Goal: Information Seeking & Learning: Learn about a topic

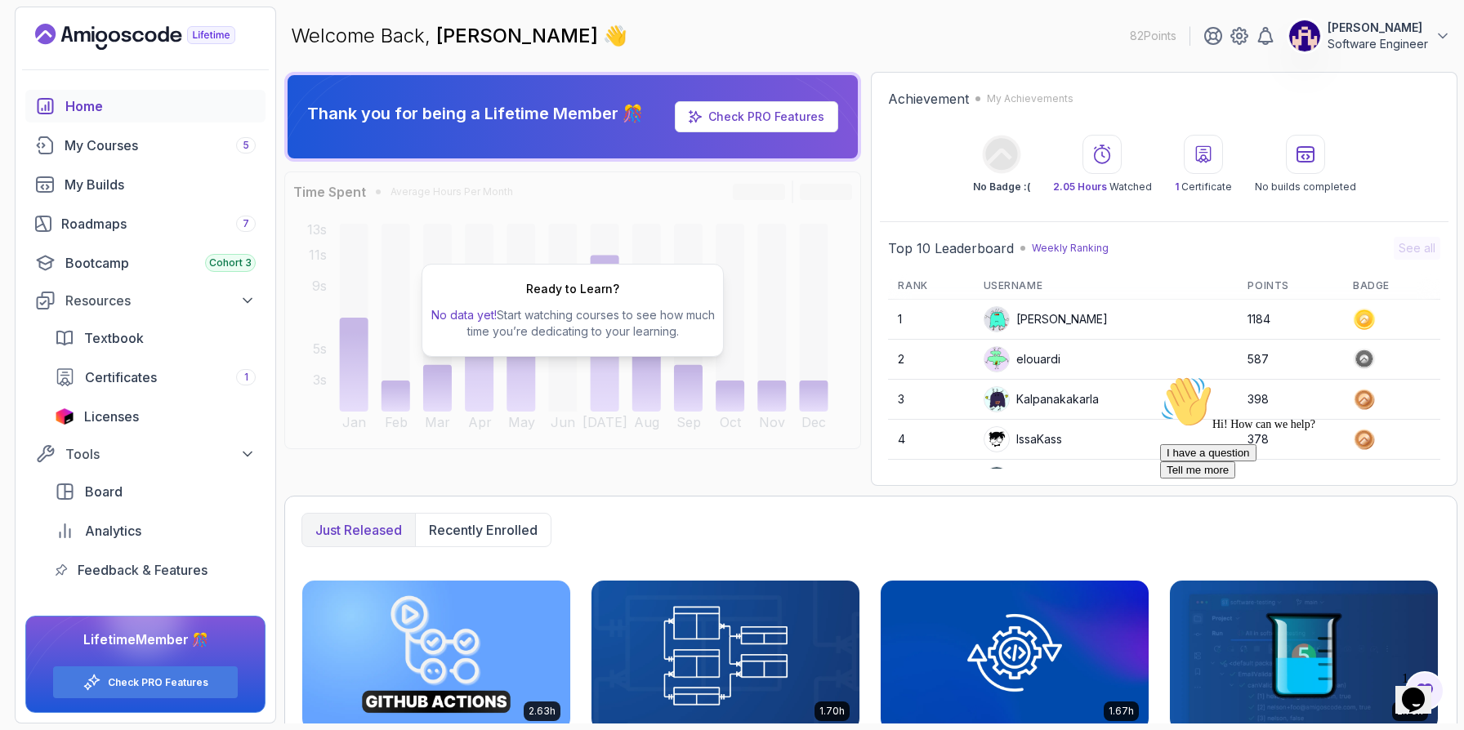
click at [1419, 698] on icon "$i18n('chat', 'chat_widget')" at bounding box center [1413, 700] width 23 height 25
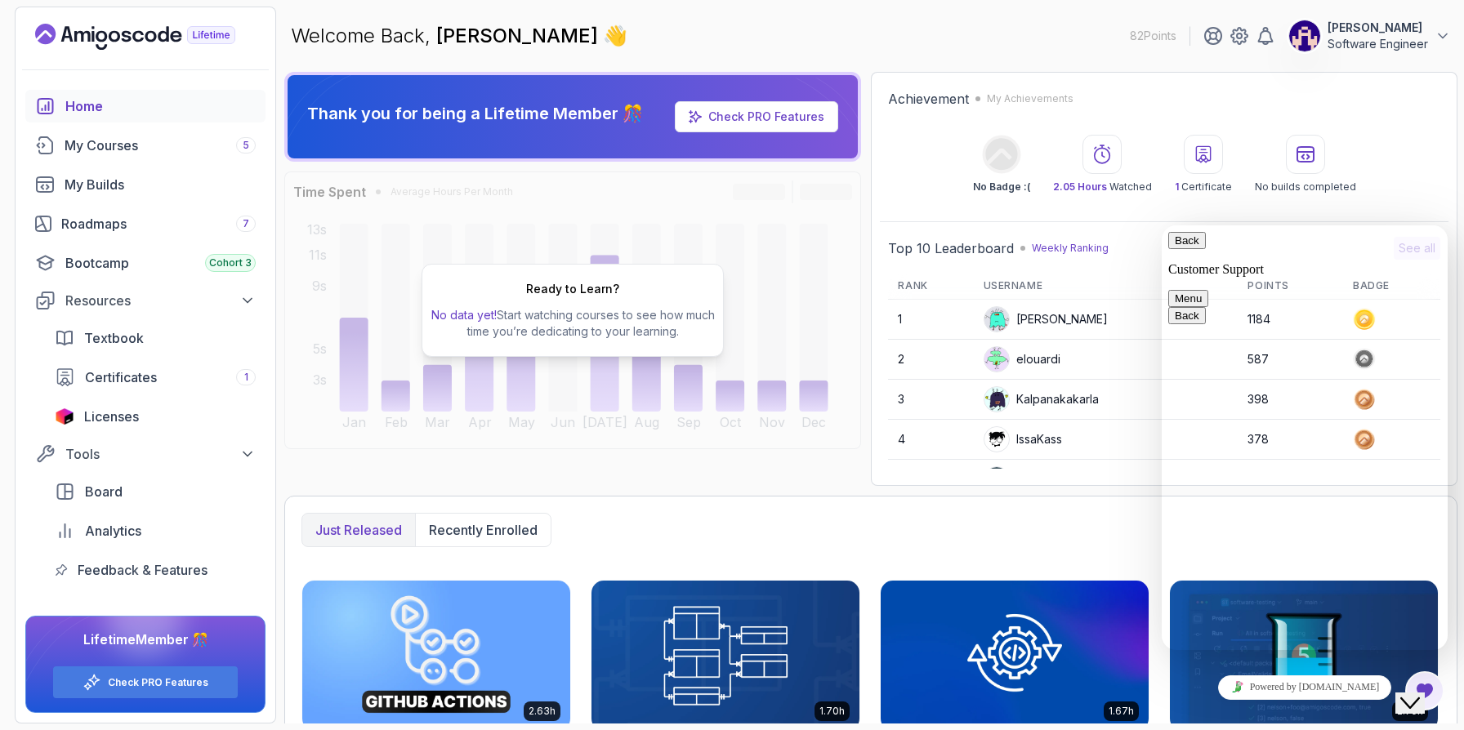
click at [1208, 290] on button "Menu" at bounding box center [1188, 298] width 40 height 17
click at [1199, 247] on span "primary" at bounding box center [1199, 240] width 0 height 12
click at [1432, 176] on div "No Badge :( 2.05 Hours Watched 1 Certificate No builds completed" at bounding box center [1164, 164] width 552 height 59
click at [1425, 702] on button "Close Chat This icon closes the chat window." at bounding box center [1409, 703] width 29 height 21
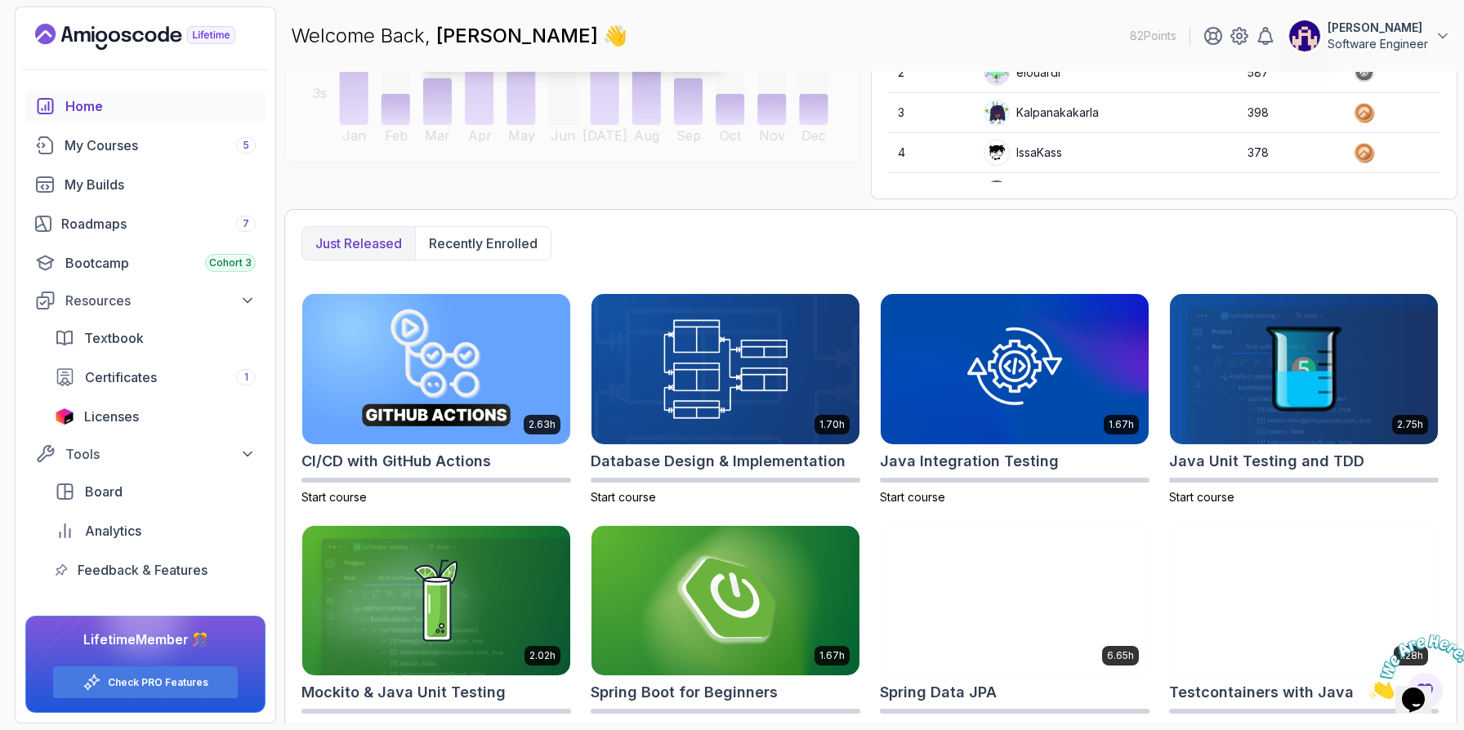
scroll to position [317, 0]
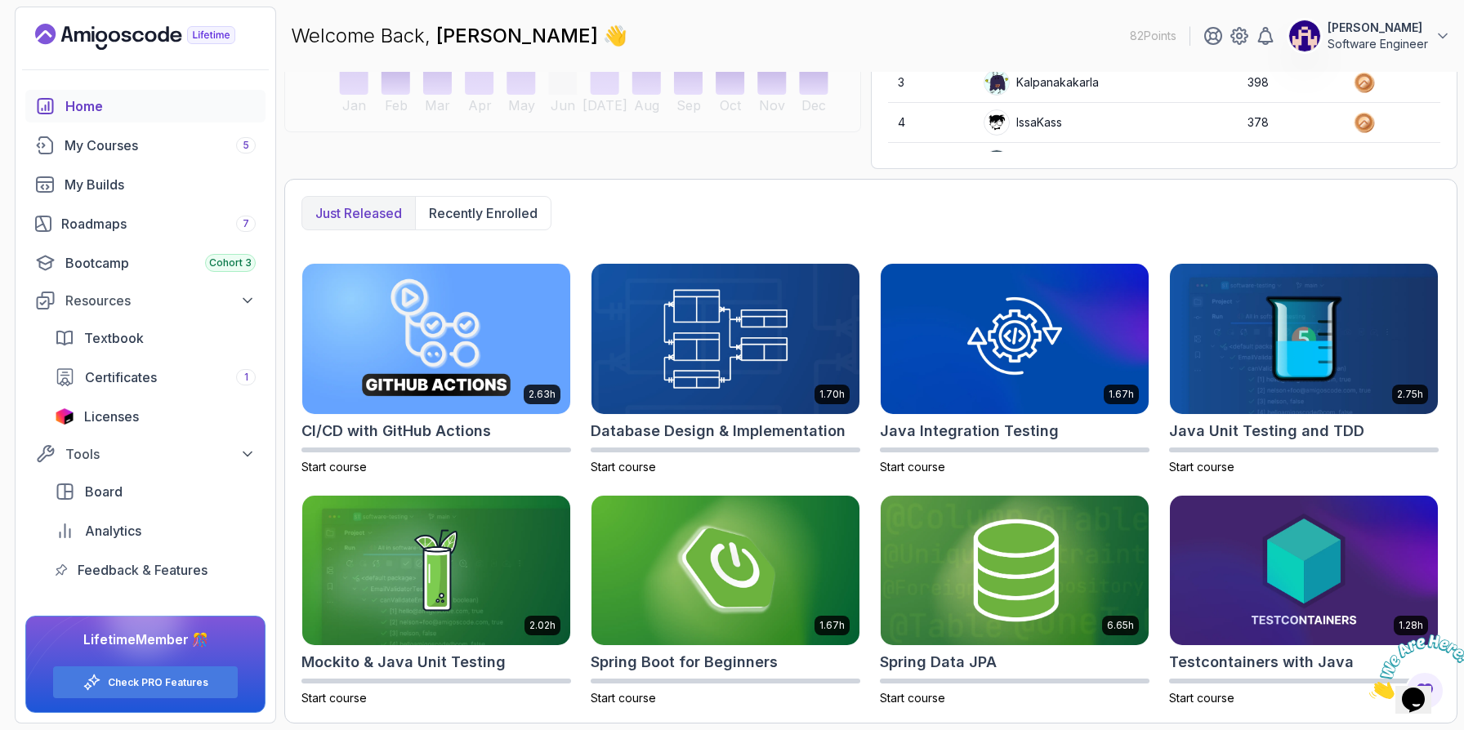
click at [381, 214] on p "Just released" at bounding box center [358, 213] width 87 height 20
click at [129, 234] on link "Roadmaps 7" at bounding box center [145, 223] width 240 height 33
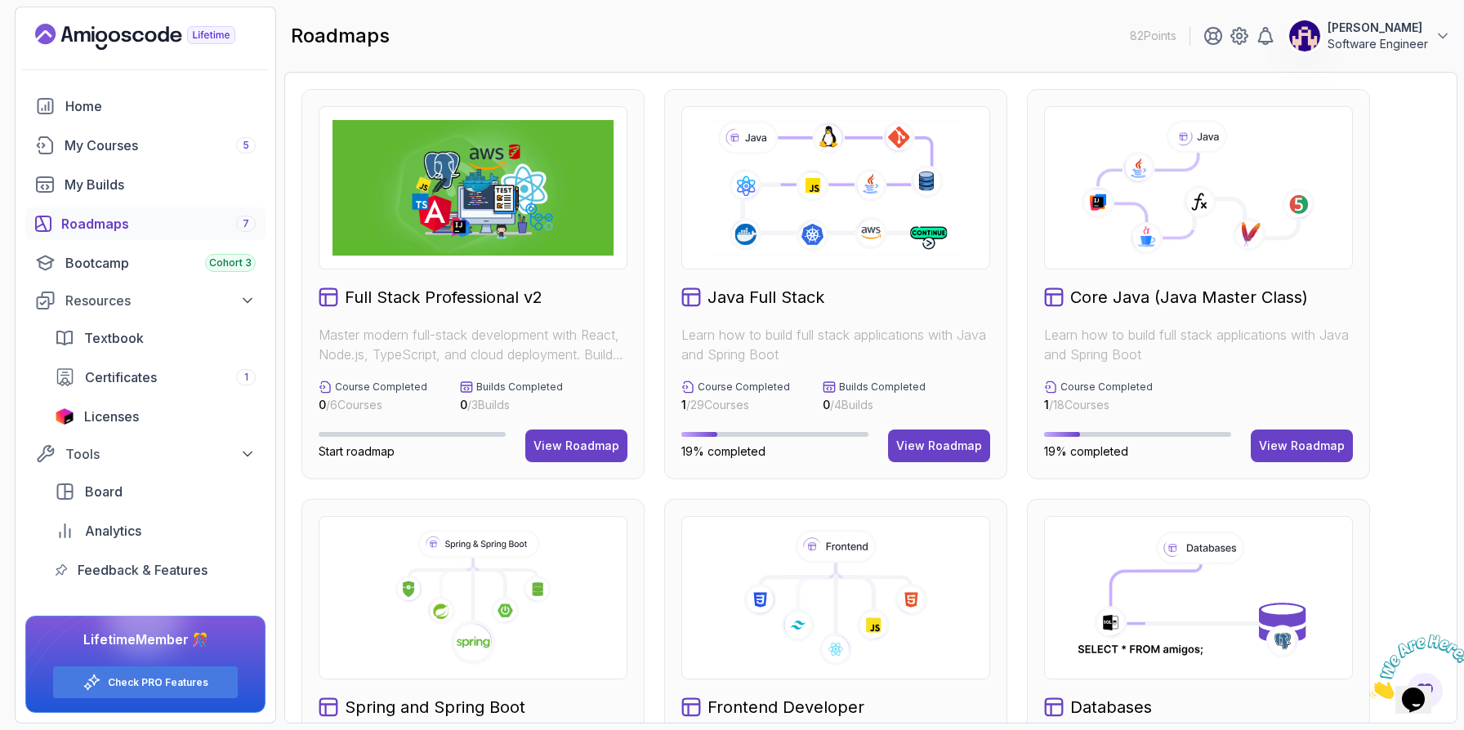
click at [528, 202] on img at bounding box center [472, 188] width 281 height 136
click at [549, 248] on img at bounding box center [472, 188] width 281 height 136
click at [572, 458] on button "View Roadmap" at bounding box center [576, 446] width 102 height 33
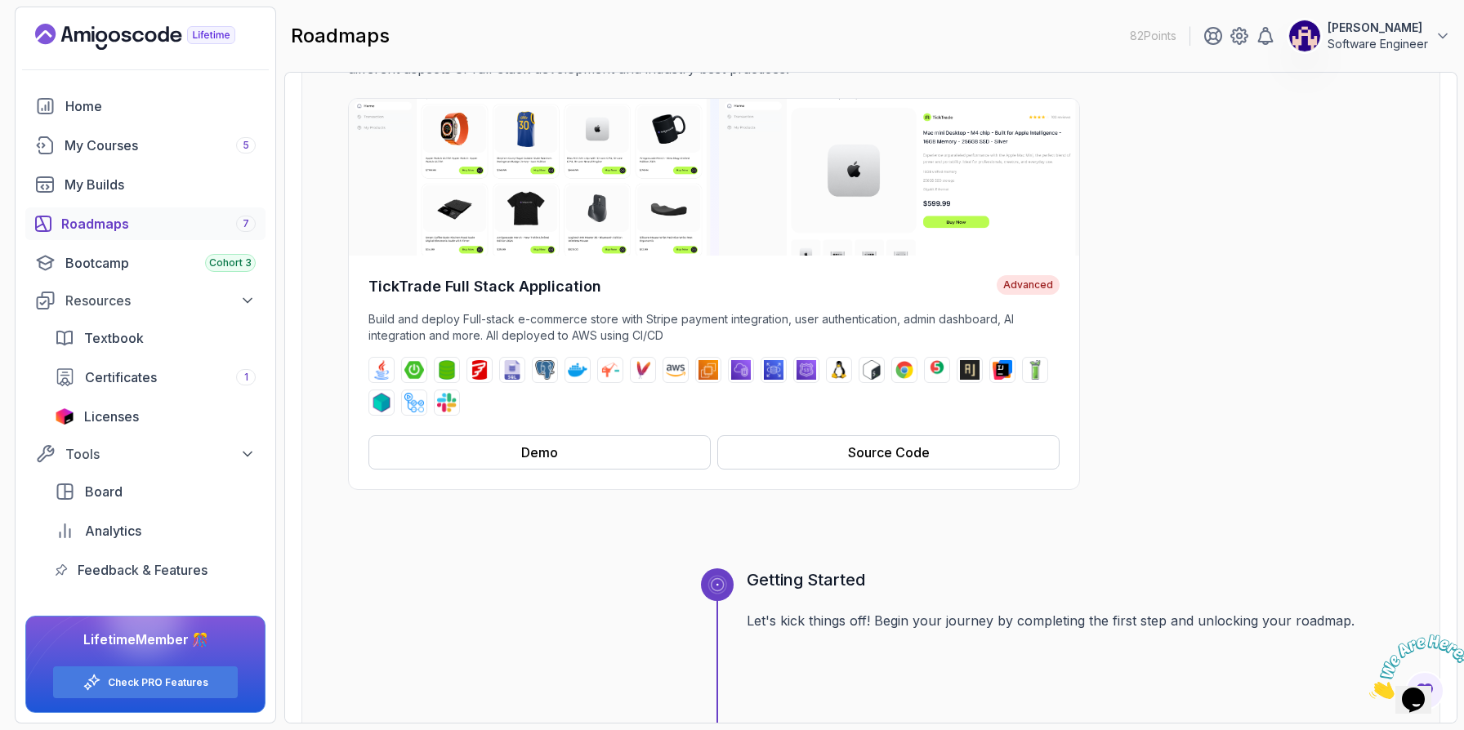
scroll to position [170, 0]
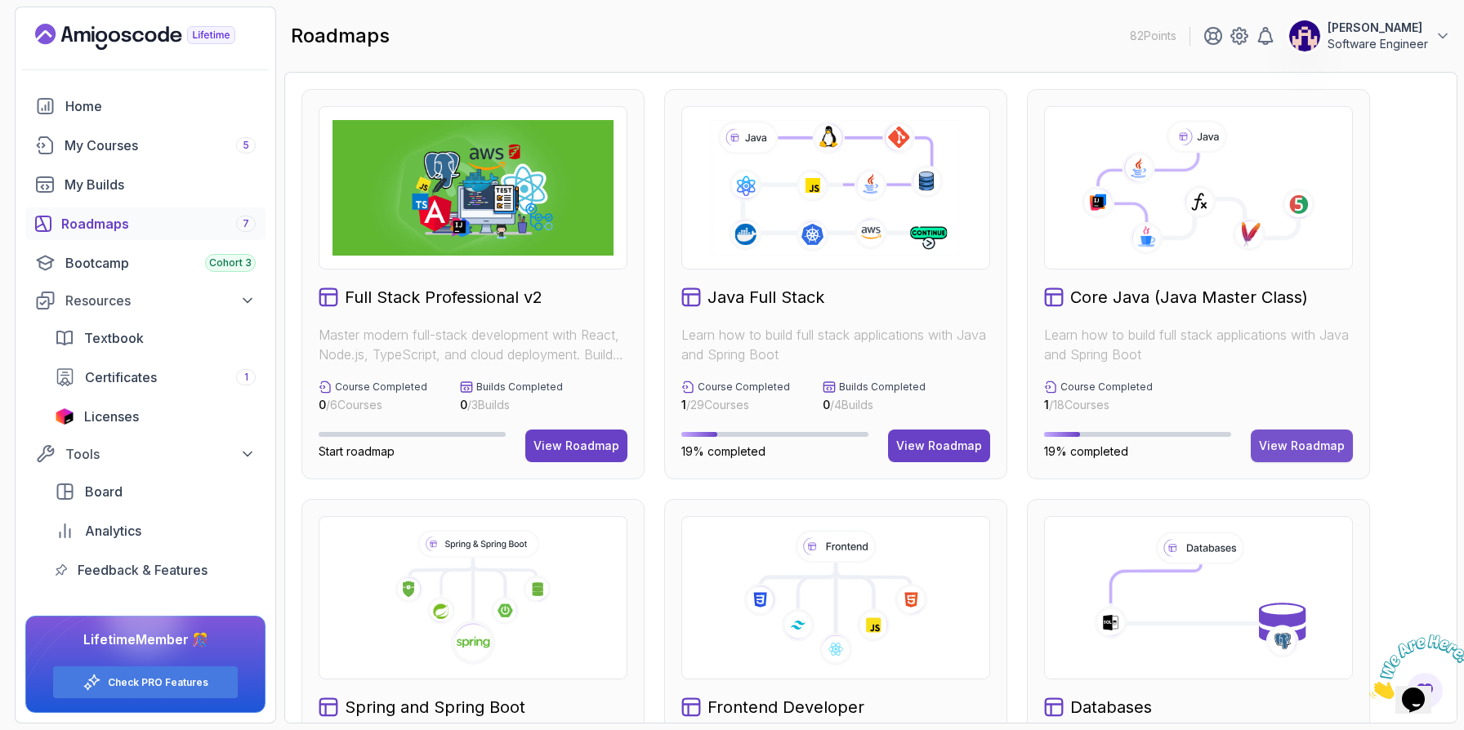
click at [1305, 454] on button "View Roadmap" at bounding box center [1302, 446] width 102 height 33
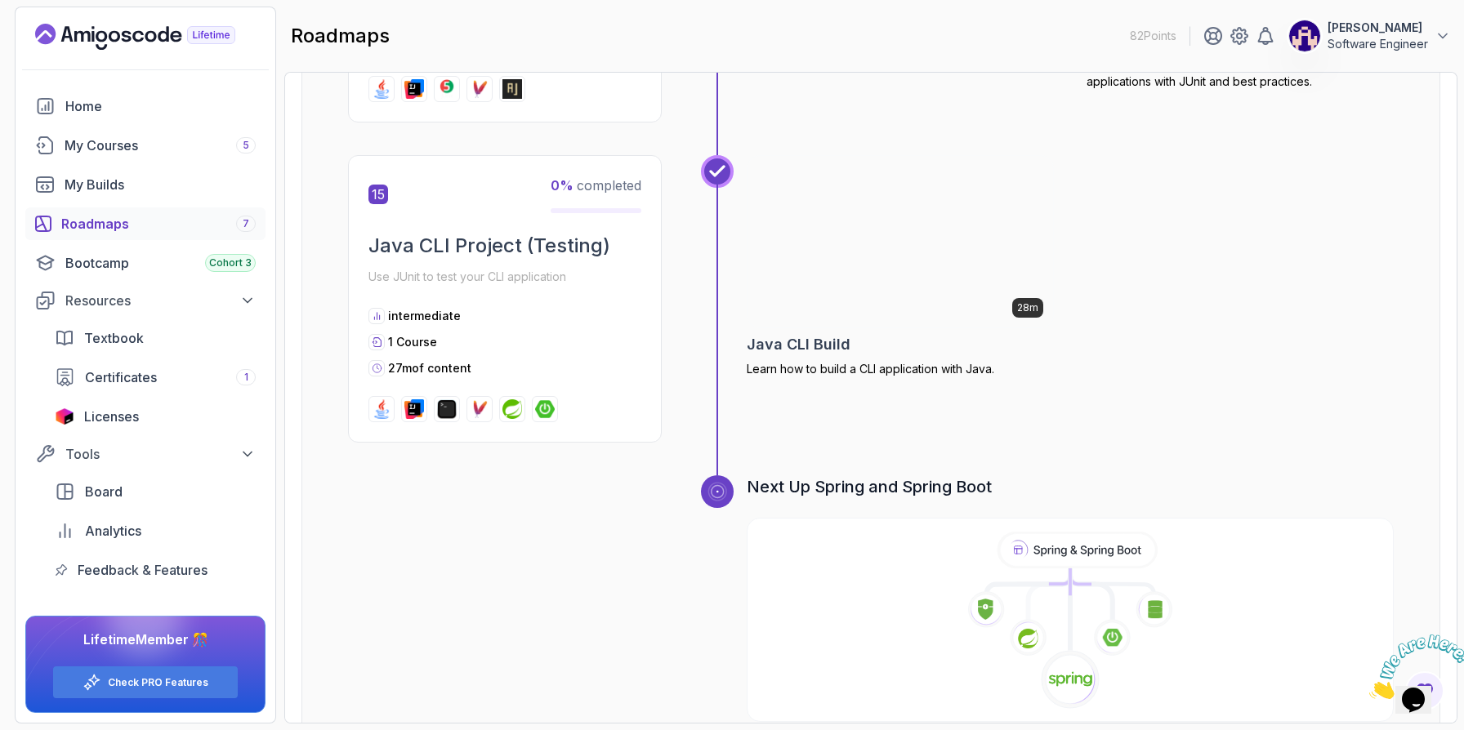
scroll to position [5206, 0]
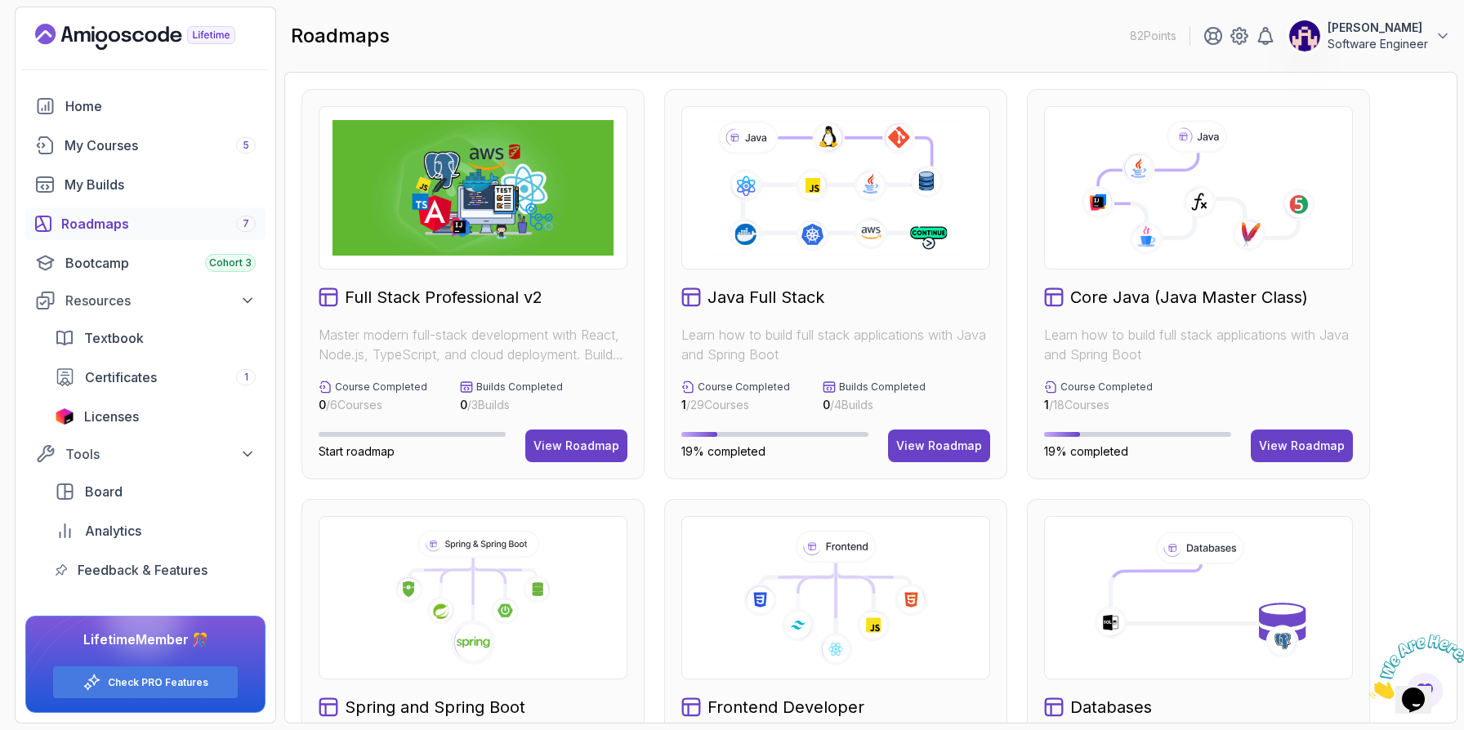
click at [779, 53] on div "roadmaps 82 Points [PERSON_NAME] Software Engineer" at bounding box center [870, 36] width 1173 height 59
